Goal: Task Accomplishment & Management: Manage account settings

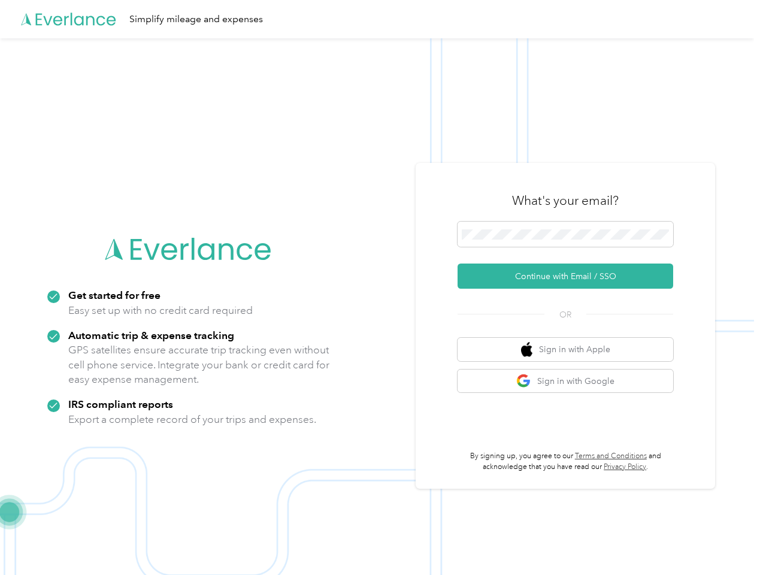
click at [380, 288] on img at bounding box center [377, 325] width 754 height 575
click at [380, 19] on div "Simplify mileage and expenses" at bounding box center [377, 19] width 754 height 38
click at [570, 276] on button "Continue with Email / SSO" at bounding box center [566, 276] width 216 height 25
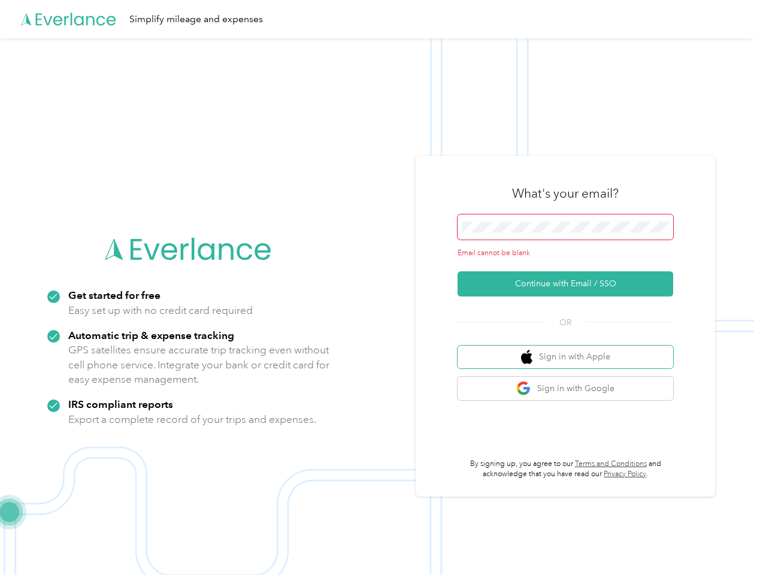
click at [570, 349] on button "Sign in with Apple" at bounding box center [566, 357] width 216 height 23
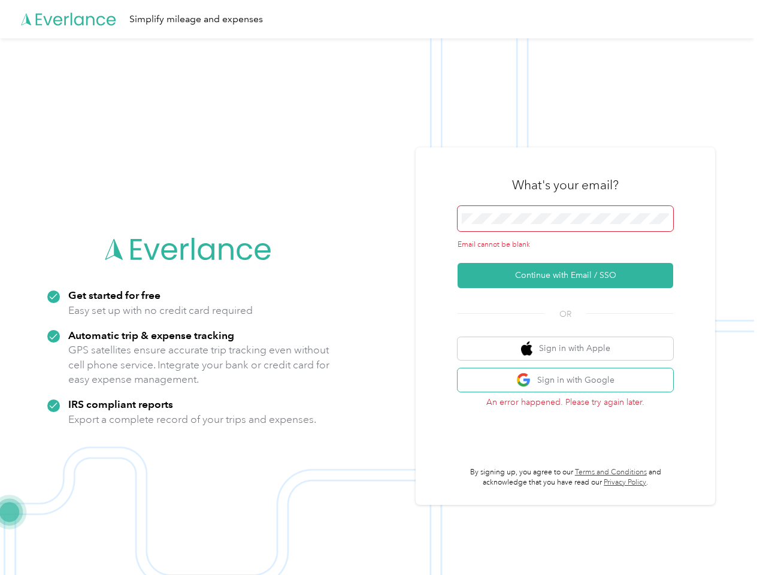
click at [570, 381] on button "Sign in with Google" at bounding box center [566, 379] width 216 height 23
